Goal: Task Accomplishment & Management: Use online tool/utility

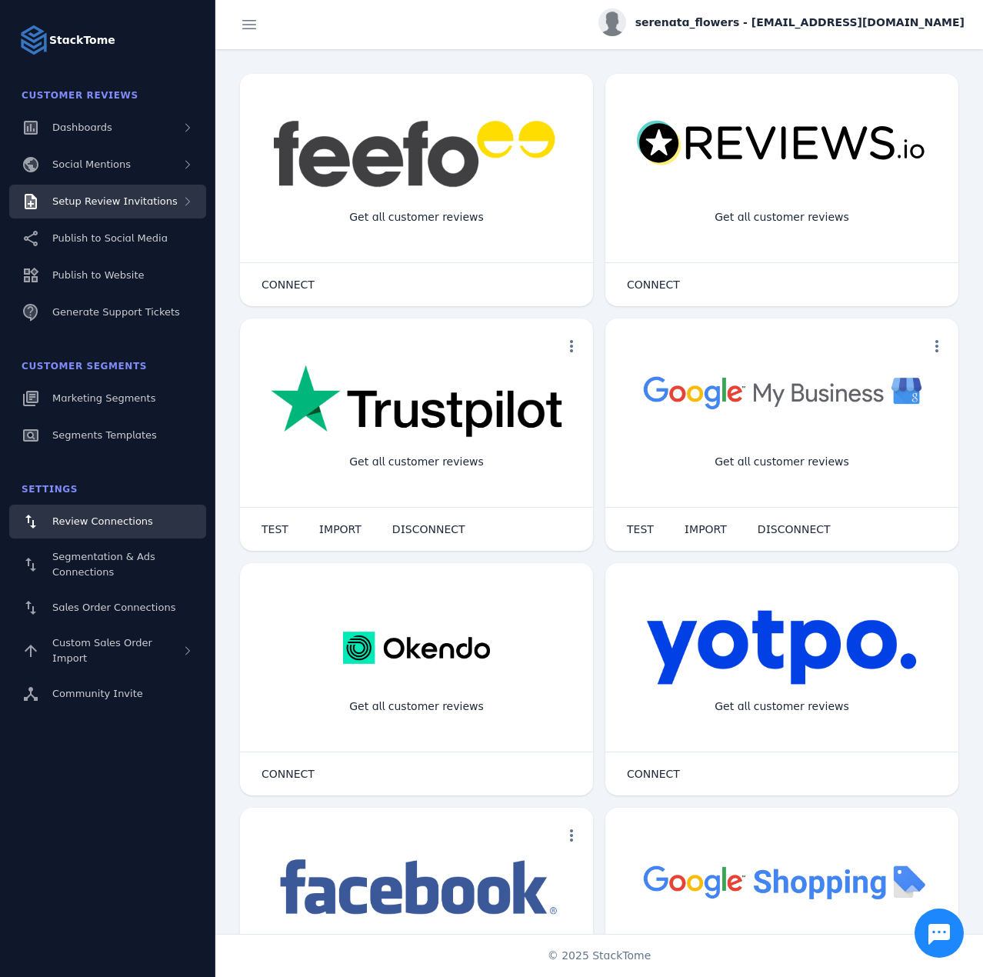
click at [159, 202] on span "Setup Review Invitations" at bounding box center [114, 201] width 125 height 12
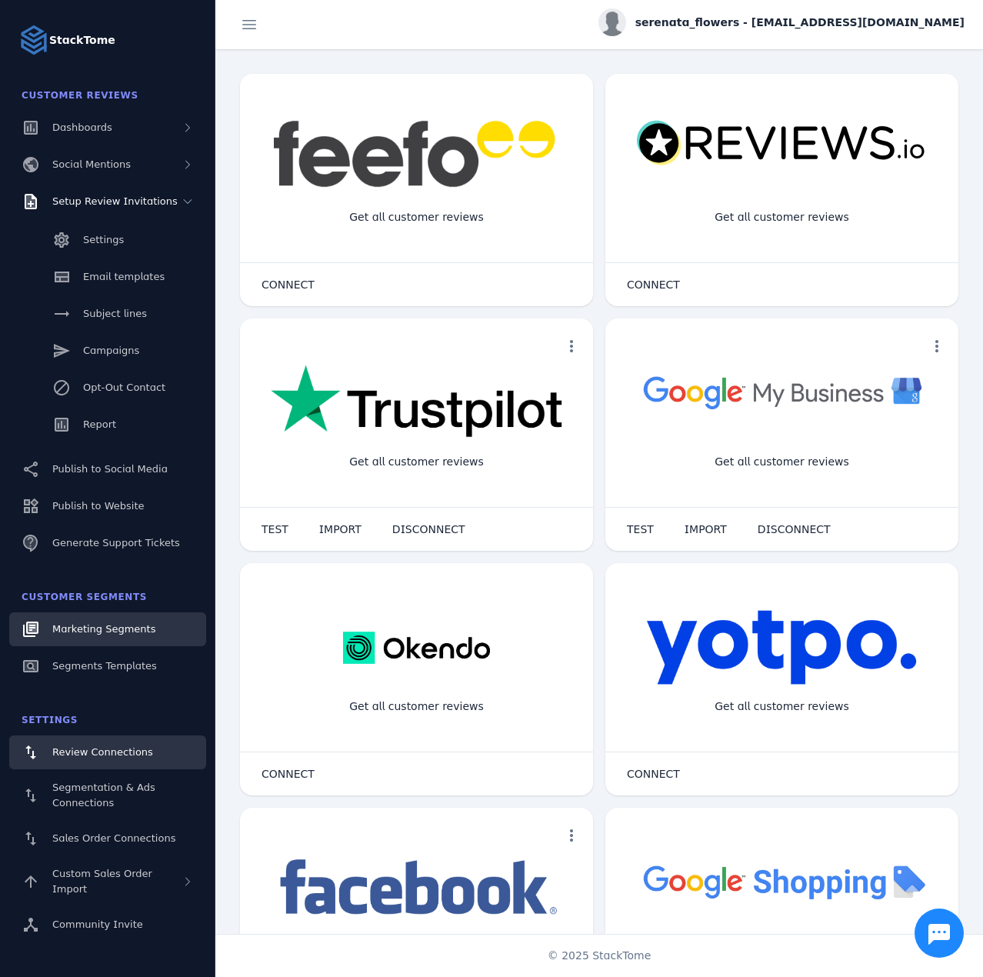
click at [111, 627] on span "Marketing Segments" at bounding box center [103, 629] width 103 height 12
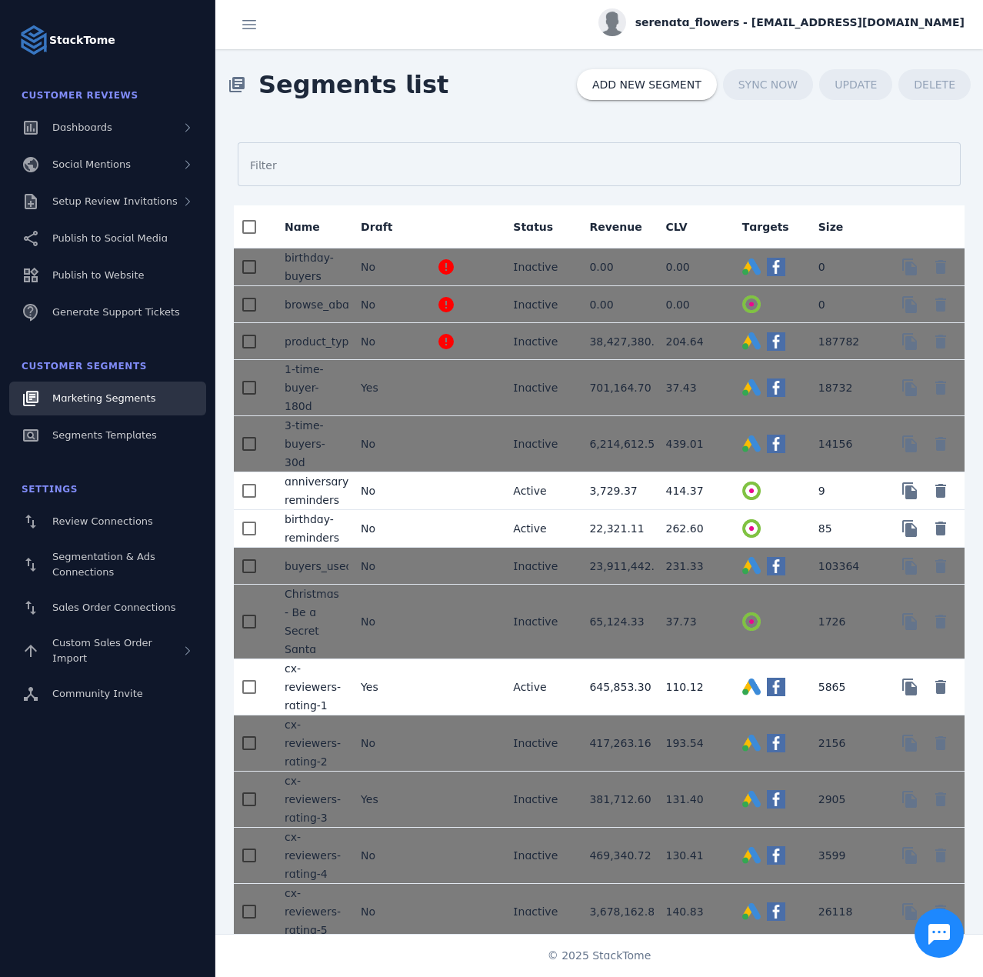
click at [429, 488] on mat-cell at bounding box center [463, 491] width 76 height 38
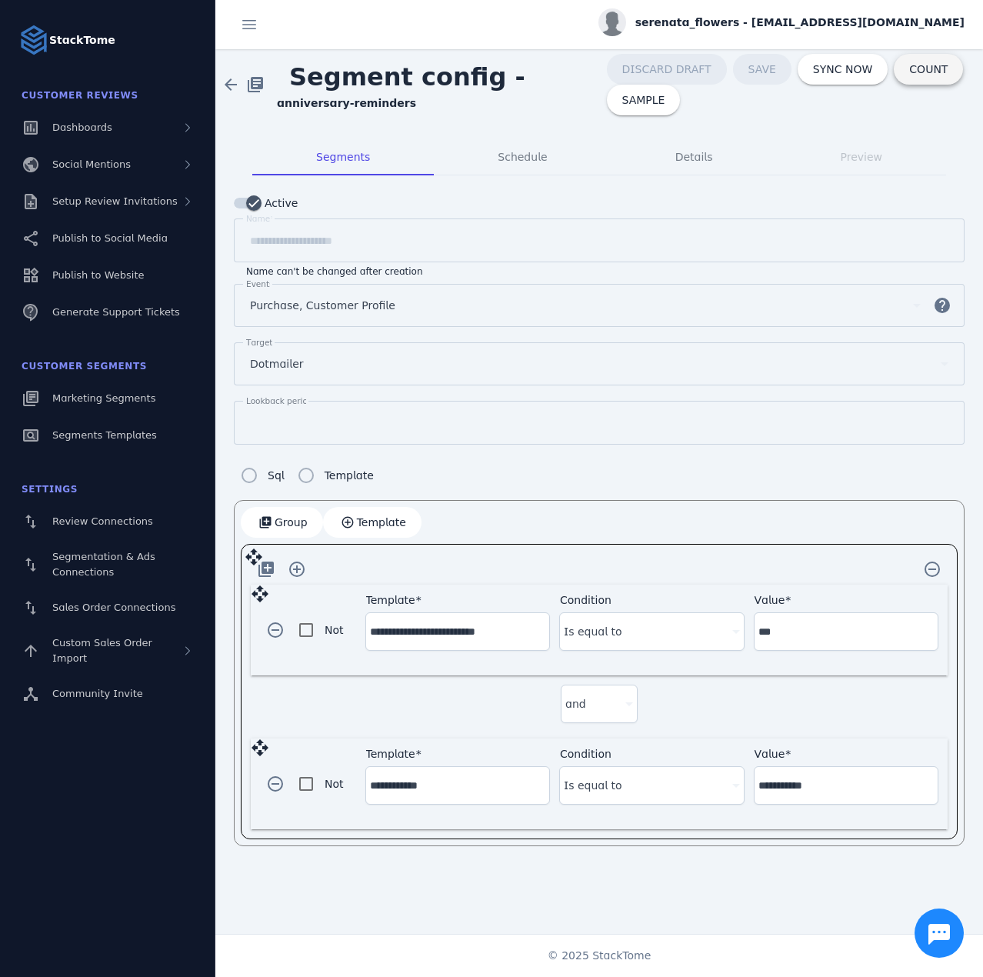
click at [900, 76] on span at bounding box center [928, 69] width 69 height 37
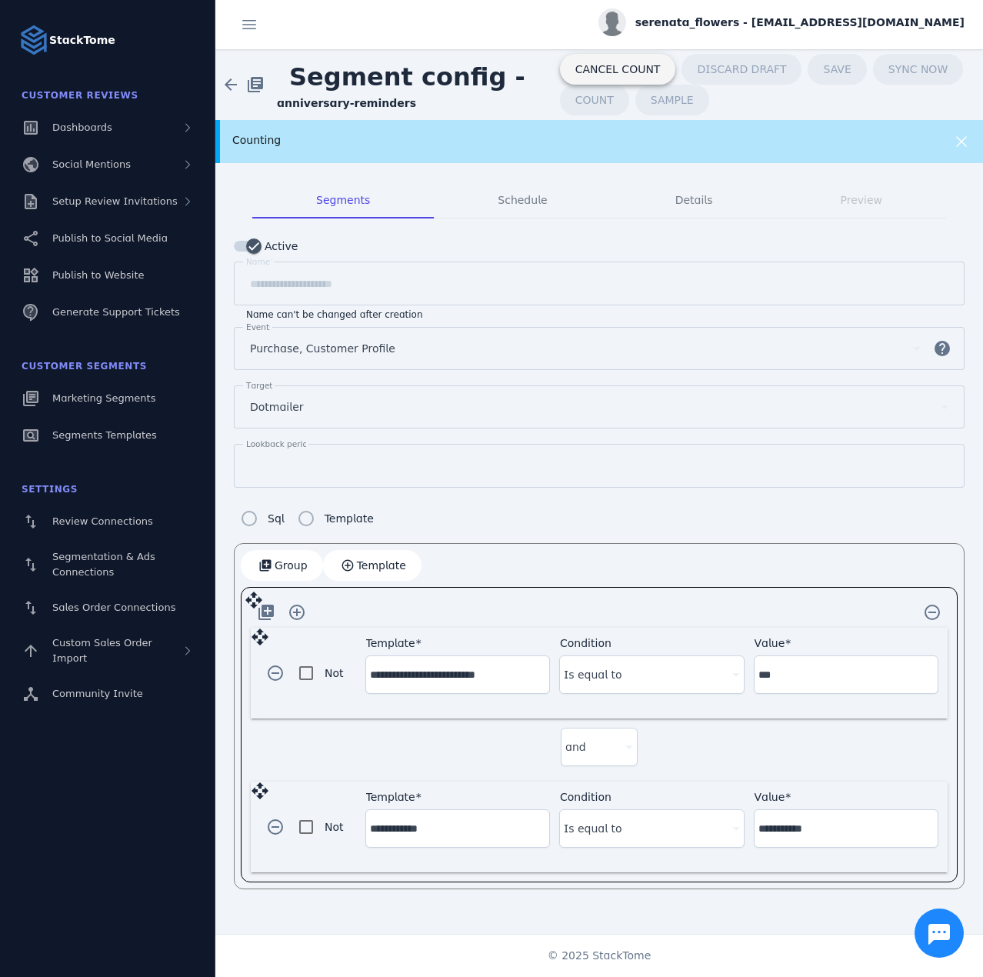
click at [586, 64] on span "CANCEL COUNT" at bounding box center [618, 69] width 85 height 11
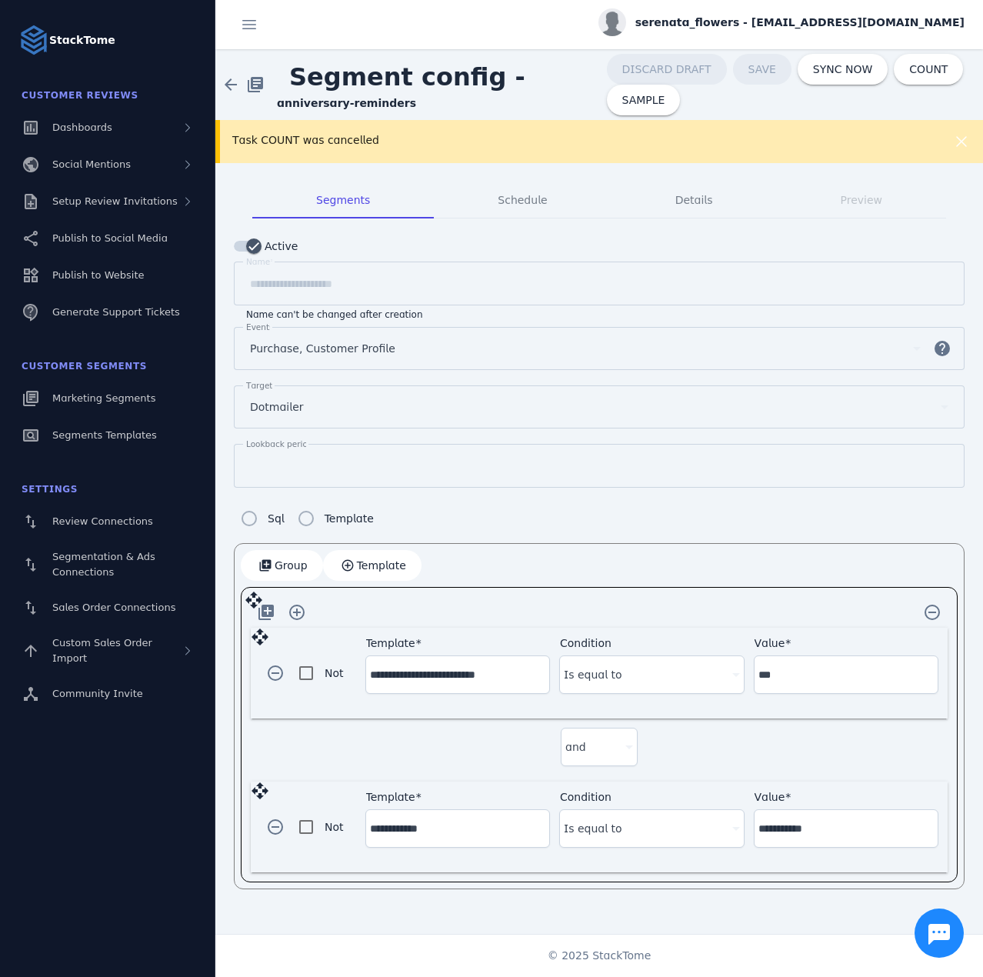
click at [556, 142] on div "Task COUNT was cancelled" at bounding box center [564, 140] width 665 height 16
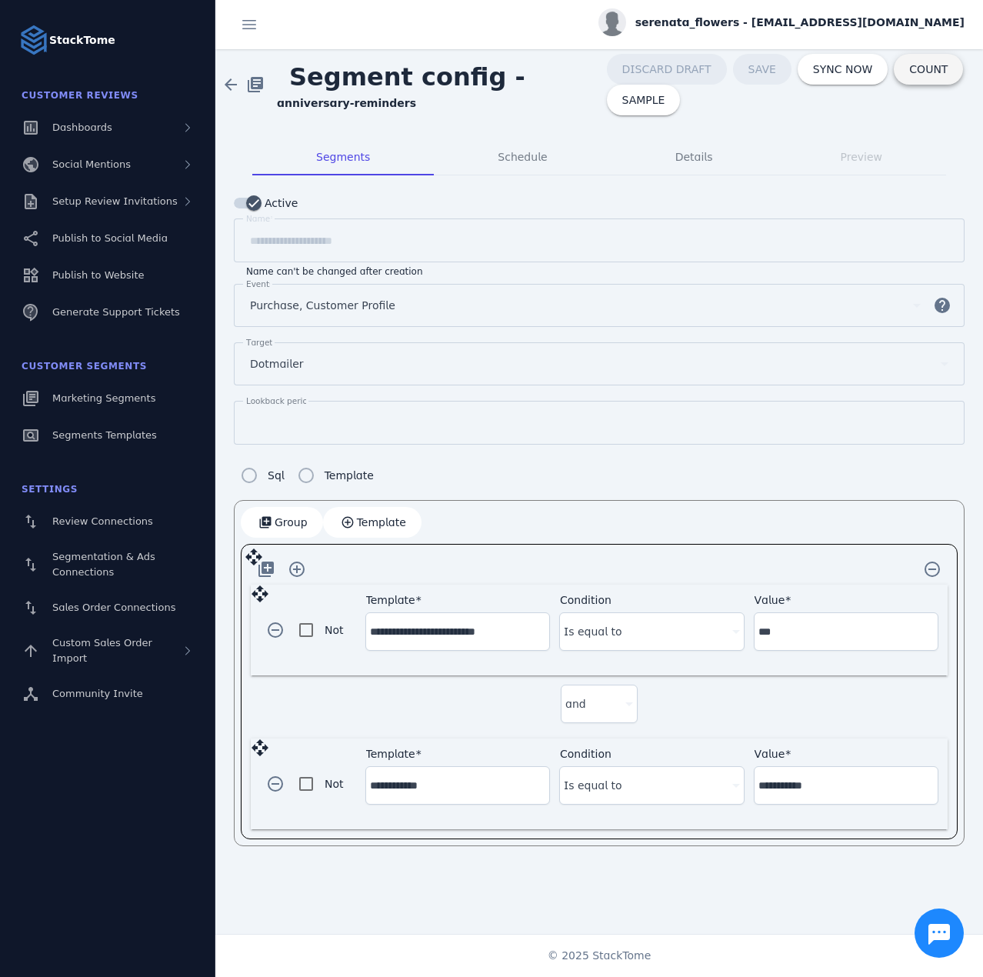
click at [894, 75] on span at bounding box center [928, 69] width 69 height 37
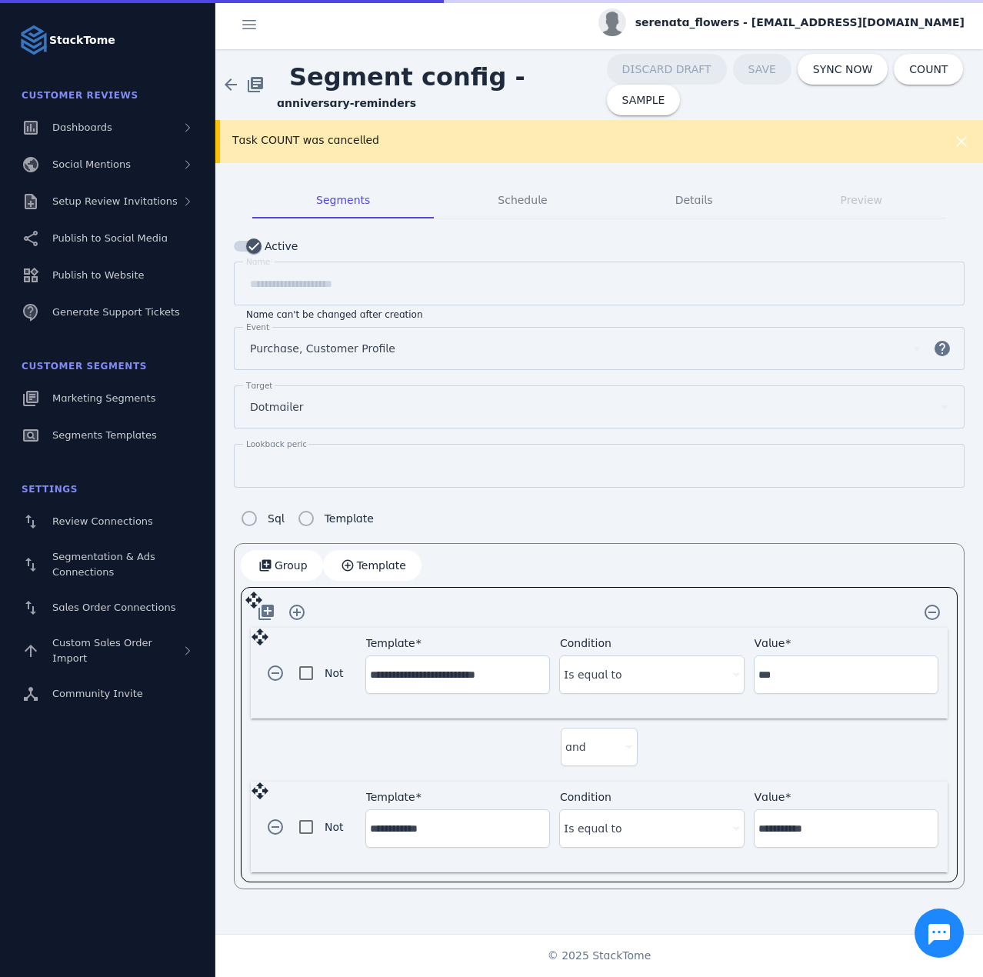
click at [383, 142] on div "Task COUNT was cancelled" at bounding box center [564, 140] width 665 height 16
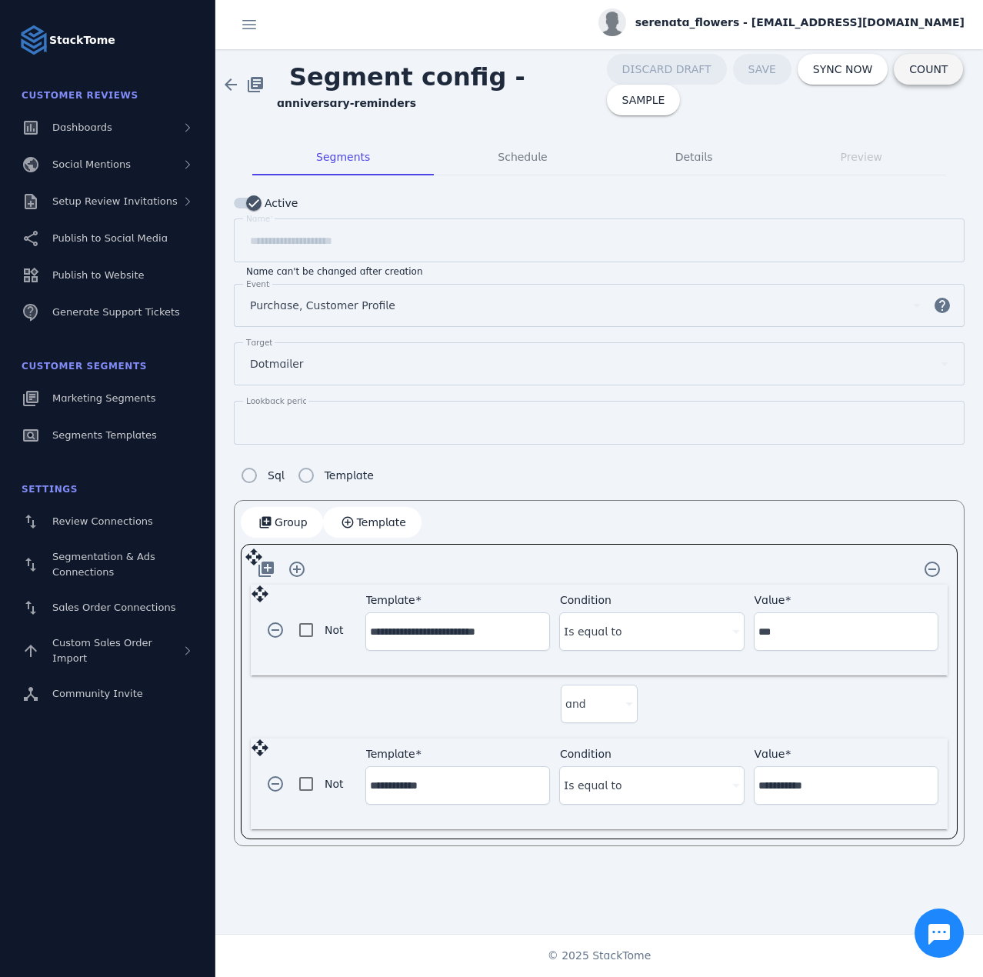
click at [894, 72] on span at bounding box center [928, 69] width 69 height 37
